Goal: Navigation & Orientation: Find specific page/section

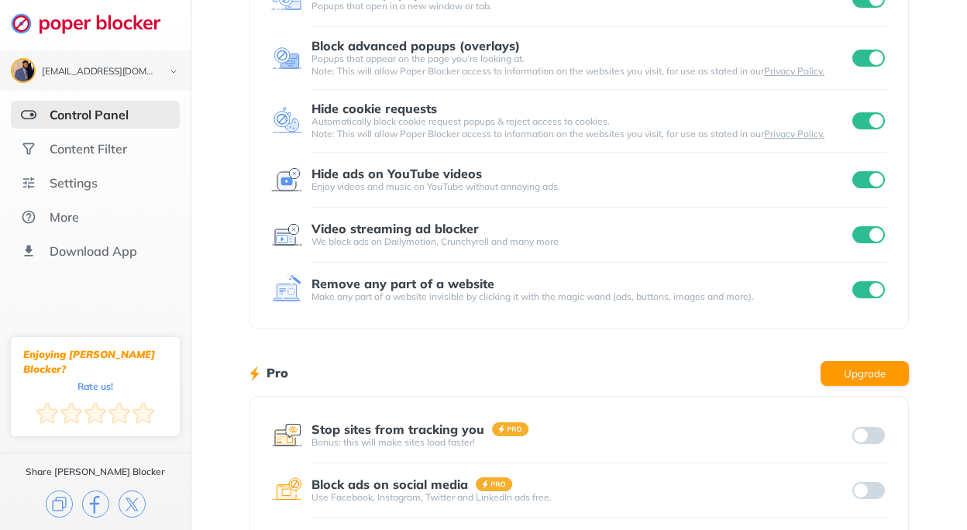
scroll to position [271, 0]
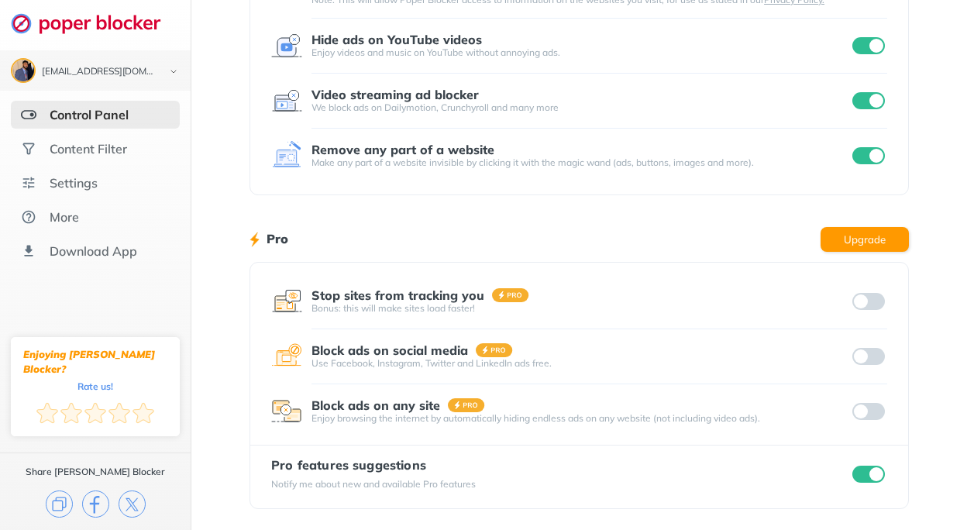
click at [669, 240] on div "Pro Upgrade" at bounding box center [578, 239] width 659 height 46
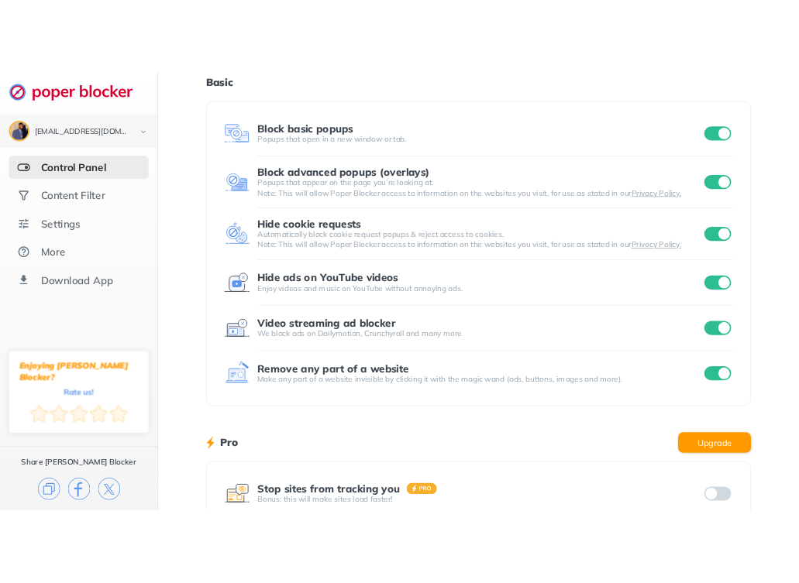
scroll to position [0, 0]
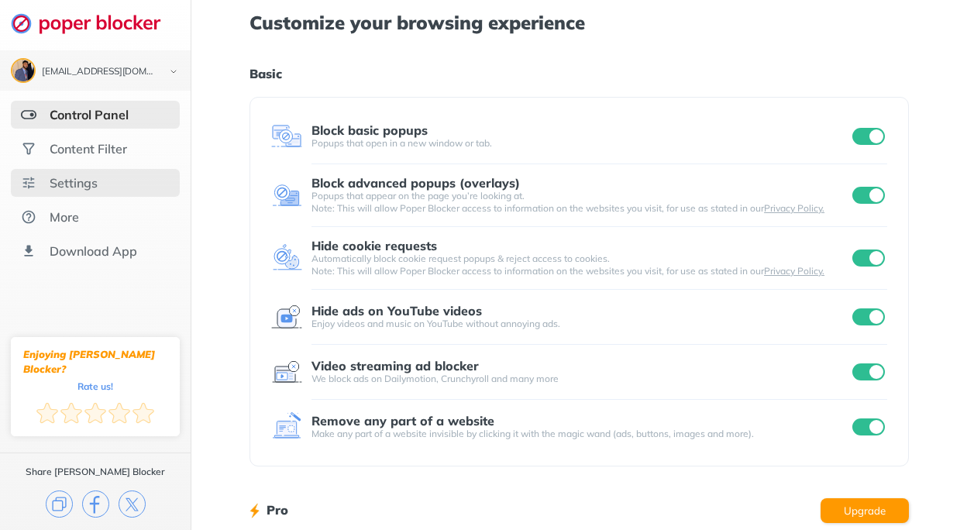
click at [106, 187] on div "Settings" at bounding box center [95, 183] width 169 height 28
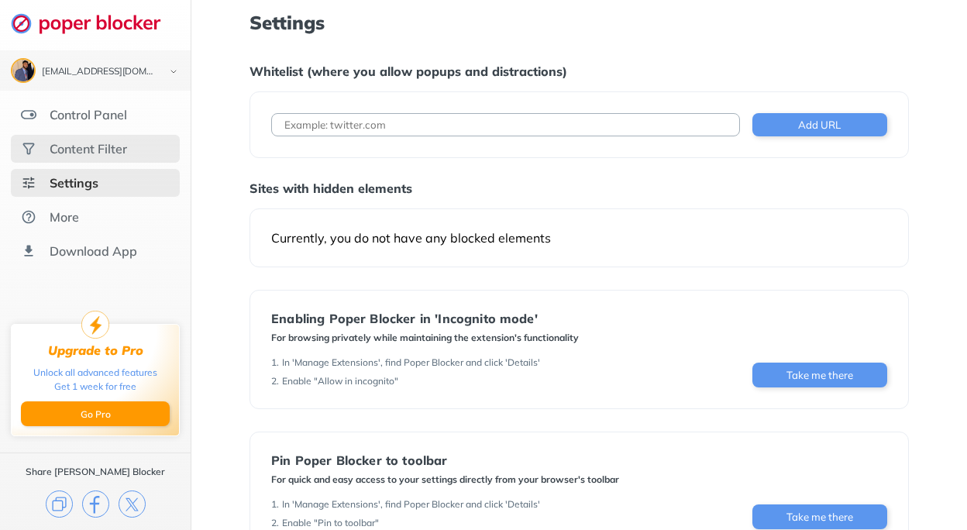
click at [89, 146] on div "Content Filter" at bounding box center [88, 148] width 77 height 15
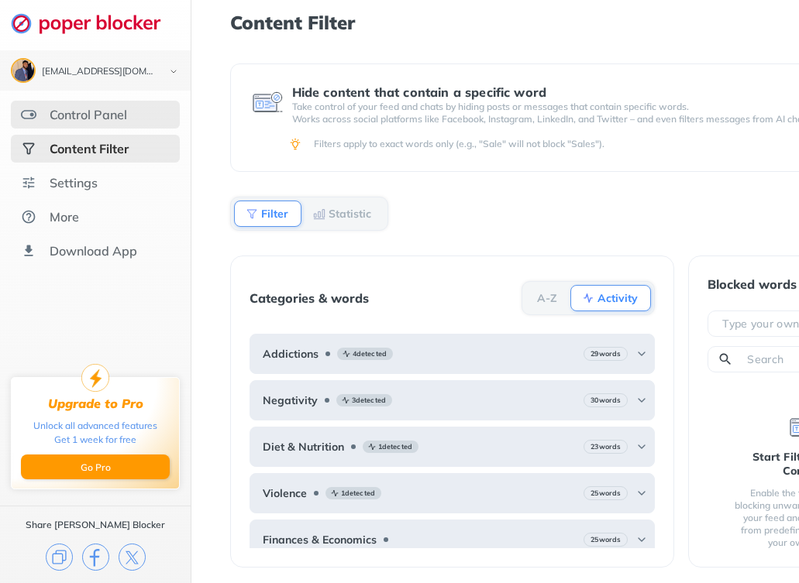
click at [132, 121] on div "Control Panel" at bounding box center [95, 115] width 169 height 28
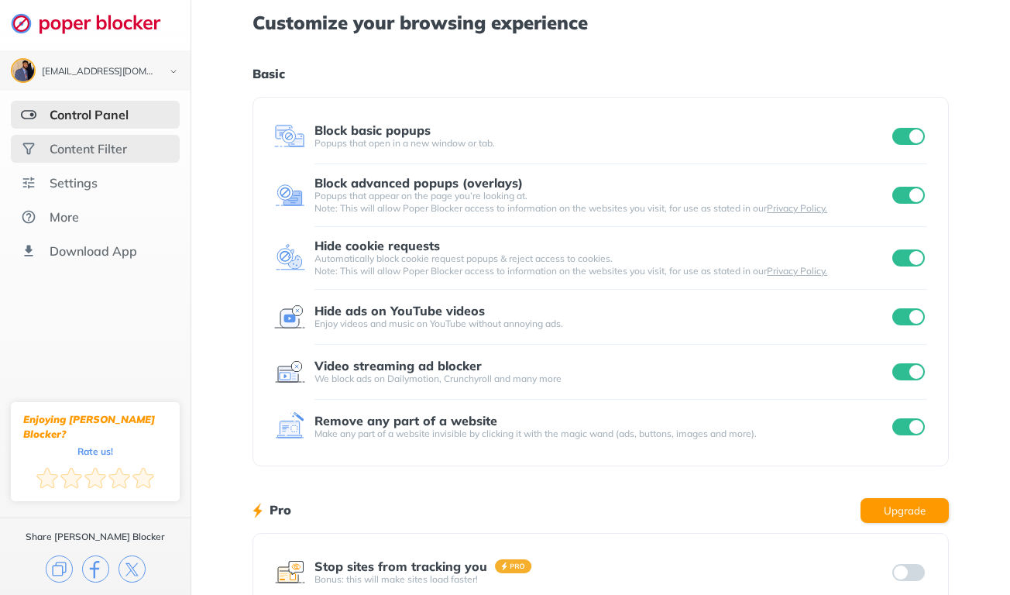
click at [87, 136] on div "Content Filter" at bounding box center [95, 149] width 169 height 28
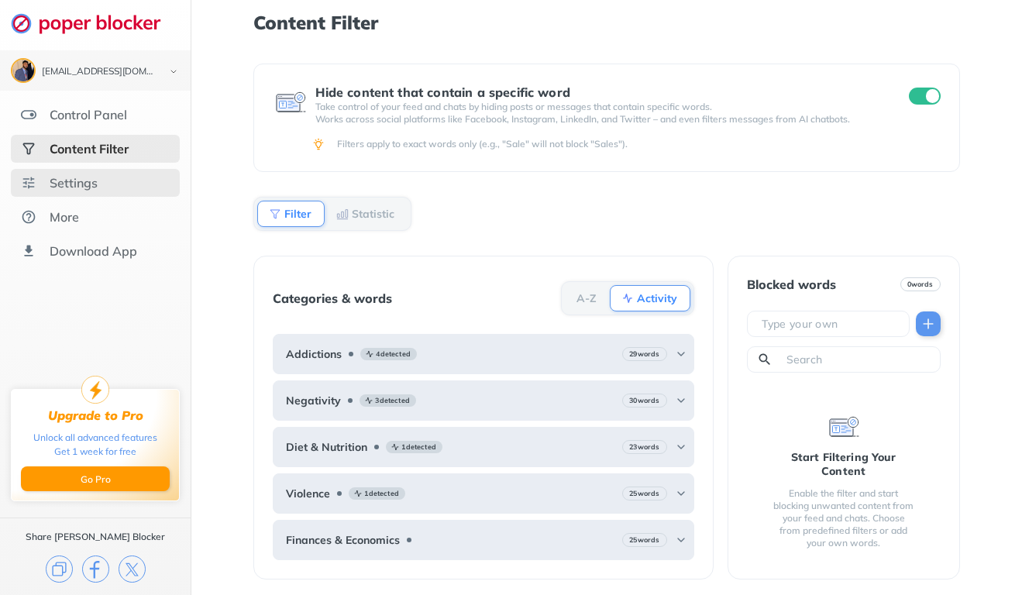
click at [177, 177] on div "Settings" at bounding box center [95, 183] width 169 height 28
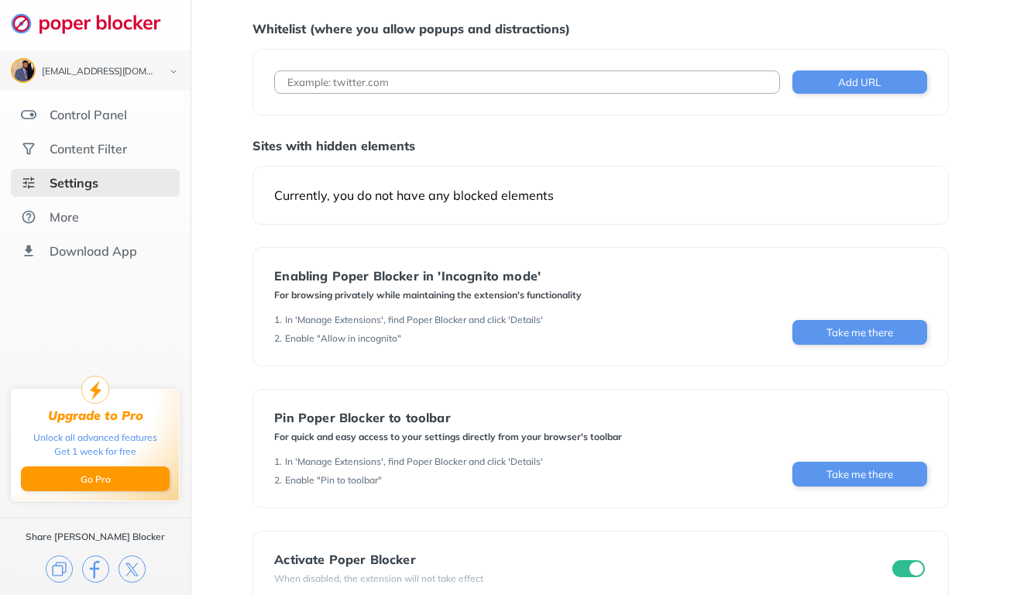
scroll to position [77, 0]
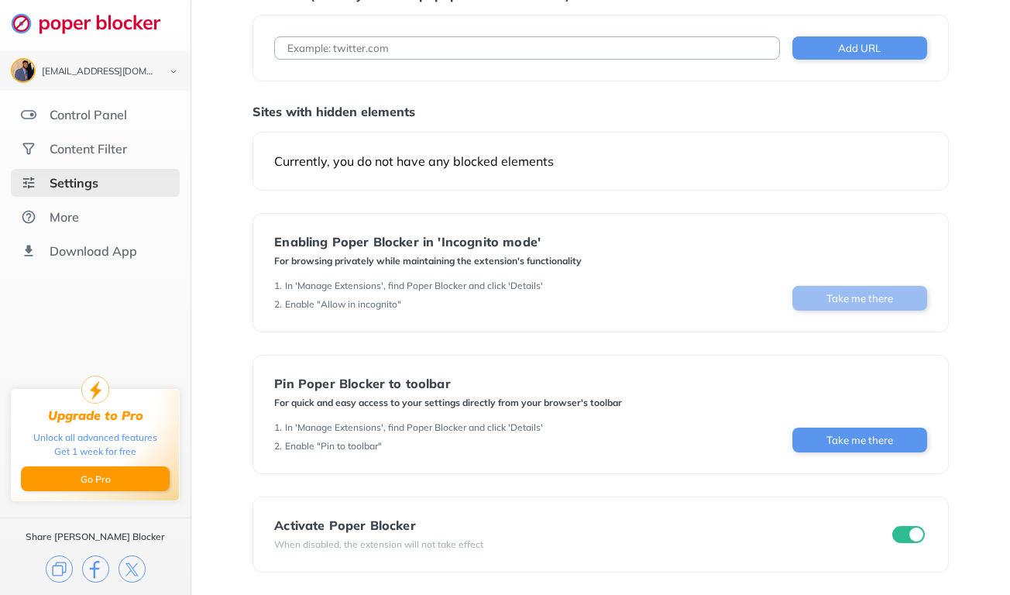
click at [837, 297] on button "Take me there" at bounding box center [860, 298] width 135 height 25
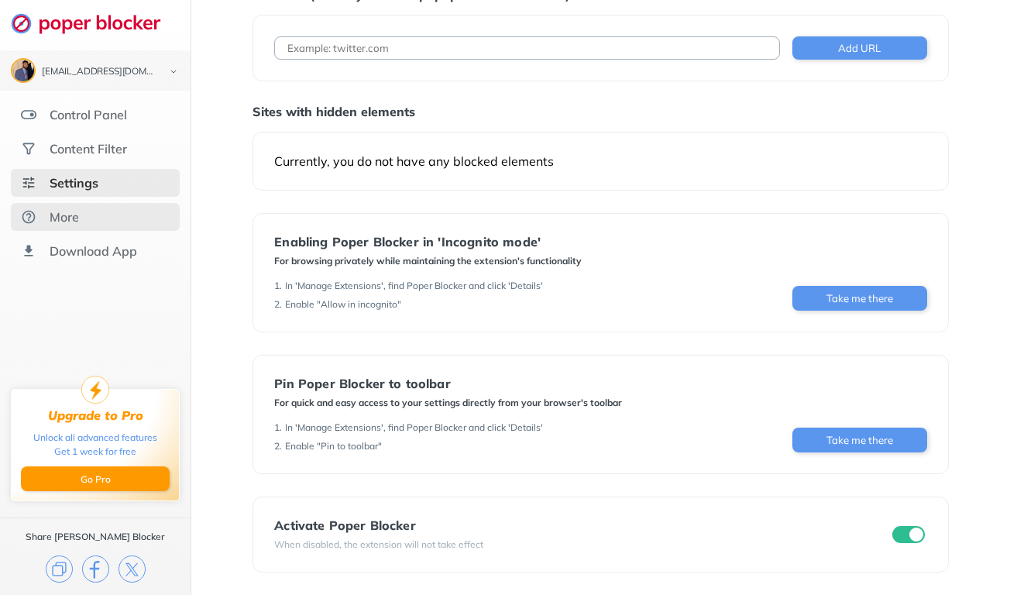
click at [123, 225] on div "More" at bounding box center [95, 217] width 169 height 28
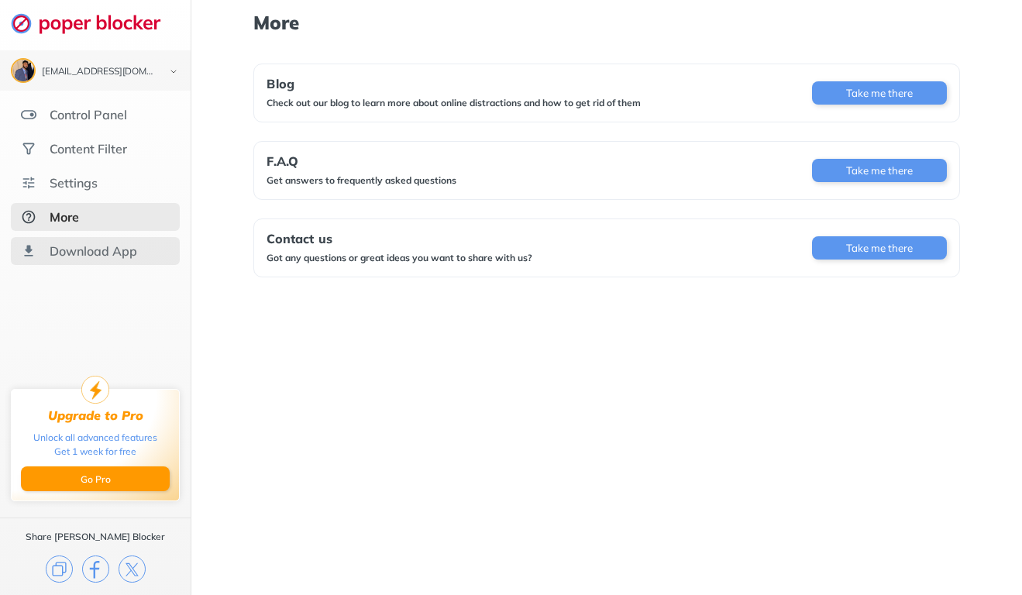
click at [129, 249] on div "Download App" at bounding box center [94, 250] width 88 height 15
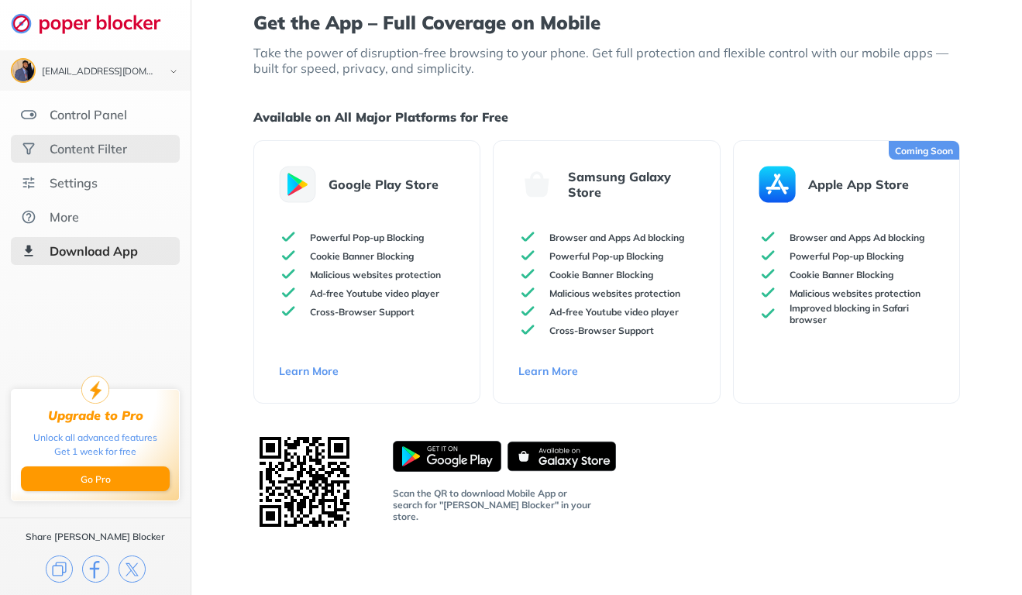
click at [122, 138] on div "Content Filter" at bounding box center [95, 149] width 169 height 28
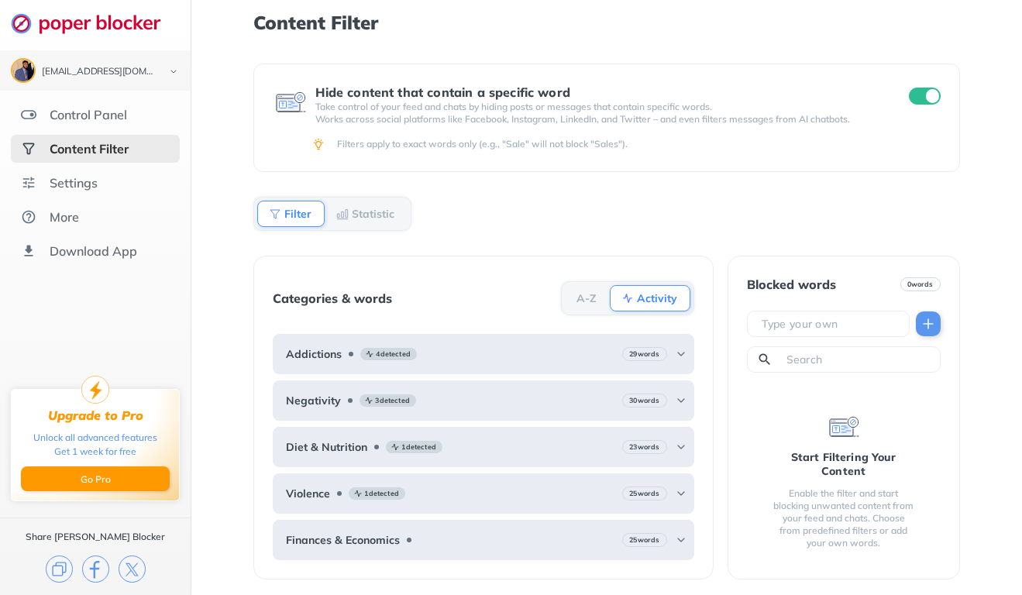
click at [120, 95] on div "[EMAIL_ADDRESS][DOMAIN_NAME] Logout Control Panel Content Filter Settings More …" at bounding box center [95, 132] width 191 height 265
click at [120, 103] on div "Control Panel" at bounding box center [95, 115] width 169 height 28
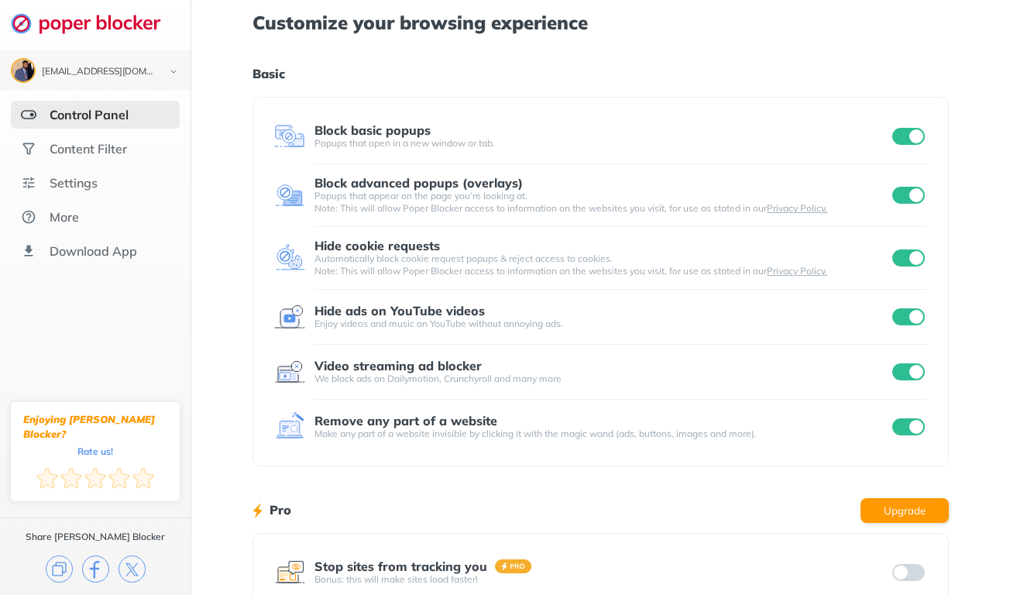
scroll to position [206, 0]
